Goal: Task Accomplishment & Management: Use online tool/utility

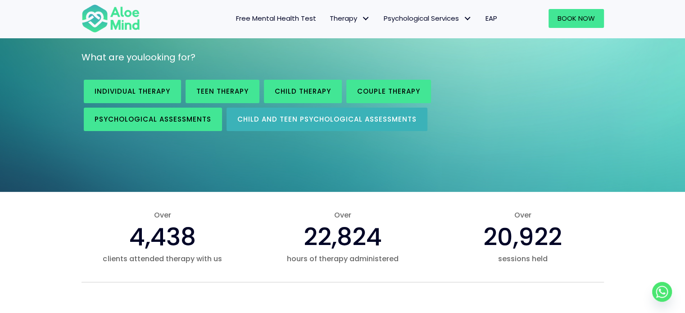
scroll to position [135, 0]
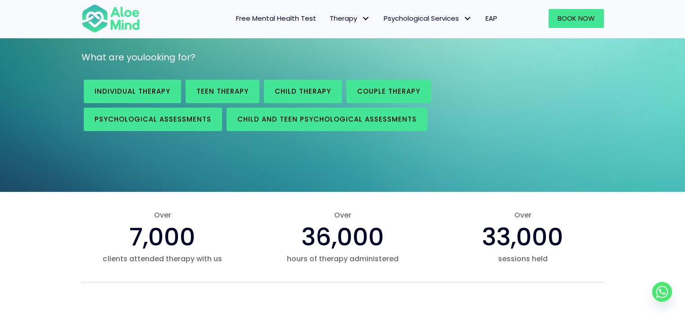
click at [487, 21] on span "EAP" at bounding box center [492, 18] width 12 height 9
click at [657, 288] on circle "Whatsapp" at bounding box center [662, 292] width 20 height 20
click at [664, 288] on circle "Whatsapp" at bounding box center [662, 292] width 20 height 20
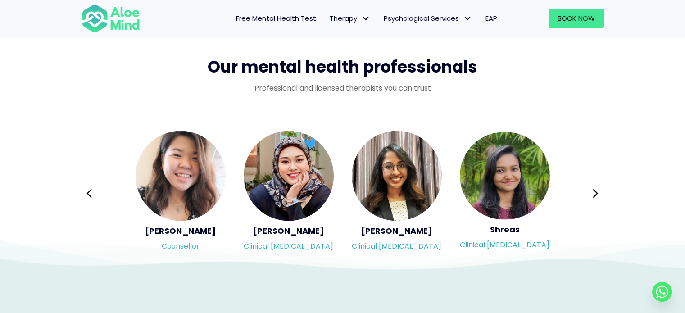
scroll to position [1171, 0]
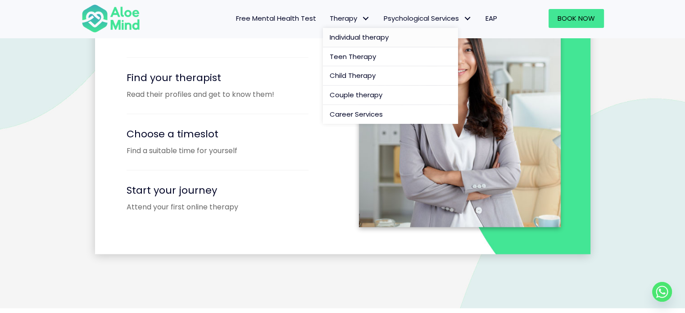
click at [351, 34] on span "Individual therapy" at bounding box center [359, 36] width 59 height 9
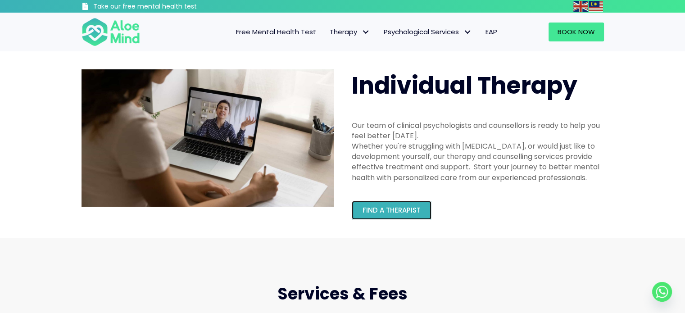
click at [392, 210] on span "Find a therapist" at bounding box center [392, 209] width 58 height 9
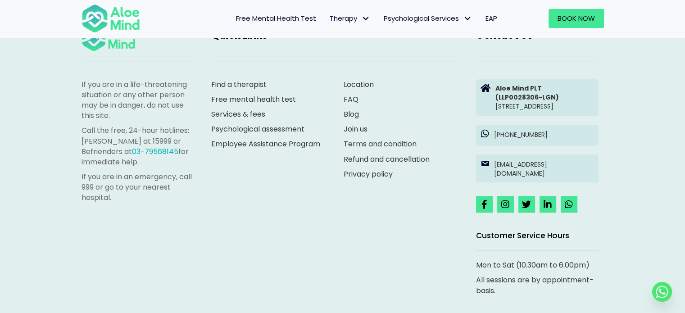
scroll to position [4235, 0]
